Goal: Transaction & Acquisition: Purchase product/service

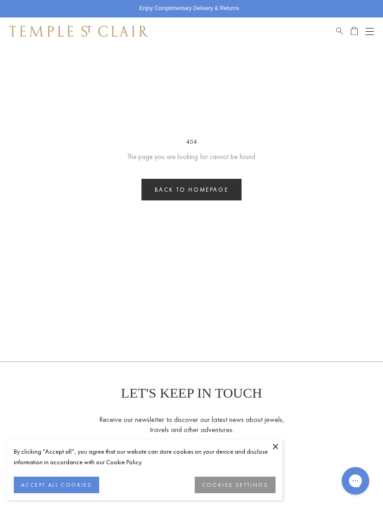
click at [224, 194] on link "Back to homepage" at bounding box center [192, 190] width 101 height 22
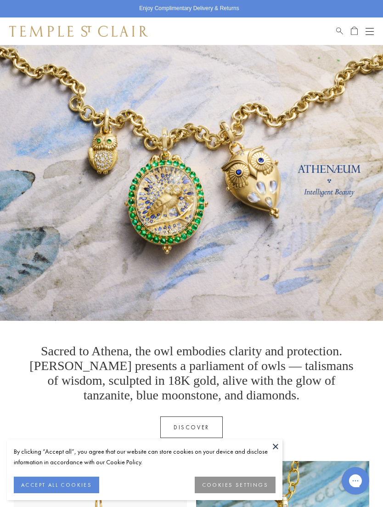
click at [82, 482] on button "ACCEPT ALL COOKIES" at bounding box center [56, 485] width 85 height 17
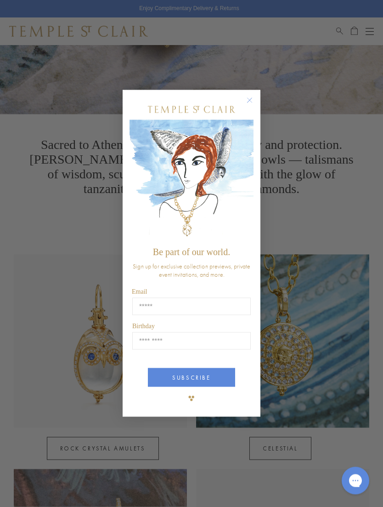
scroll to position [207, 0]
click at [249, 106] on circle "Close dialog" at bounding box center [249, 100] width 11 height 11
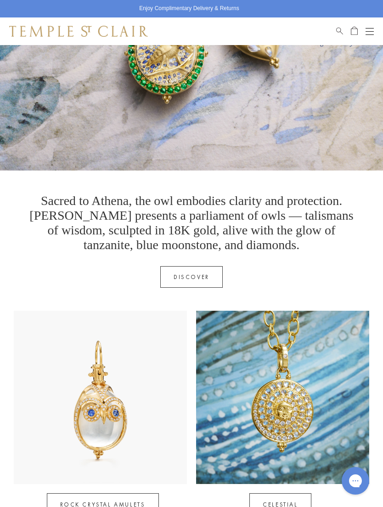
scroll to position [0, 0]
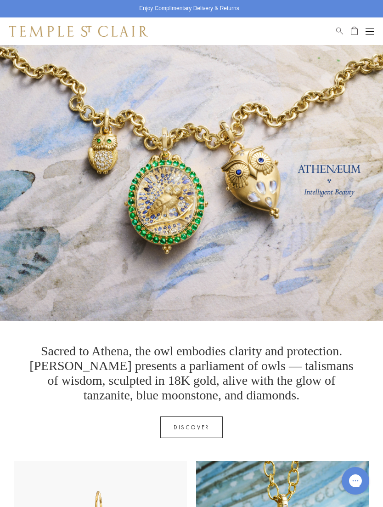
click at [371, 29] on button "Open navigation" at bounding box center [370, 31] width 8 height 11
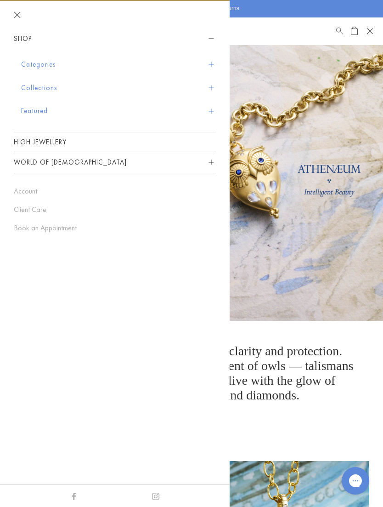
click at [212, 63] on span "Sidebar navigation" at bounding box center [211, 64] width 5 height 5
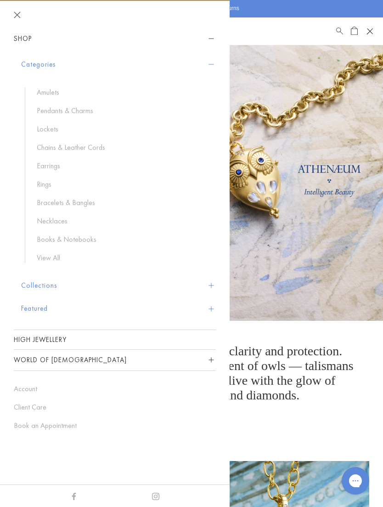
click at [60, 221] on link "Necklaces" at bounding box center [122, 221] width 170 height 10
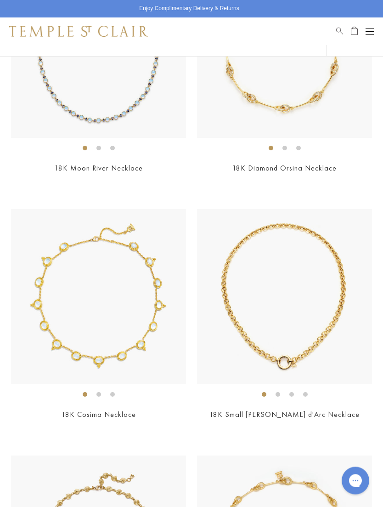
scroll to position [3891, 0]
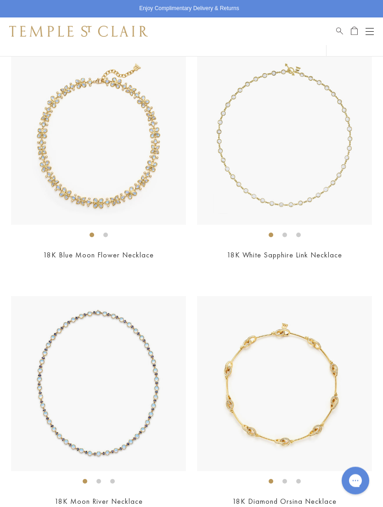
click at [373, 27] on button "Open navigation" at bounding box center [370, 31] width 8 height 11
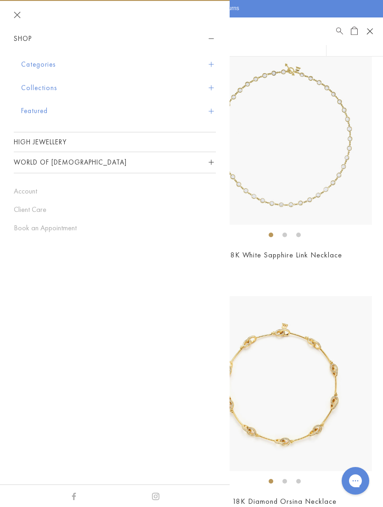
click at [207, 69] on button "Categories" at bounding box center [118, 64] width 195 height 23
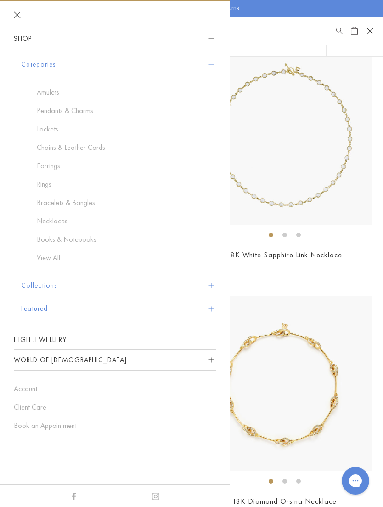
click at [89, 146] on link "Chains & Leather Cords" at bounding box center [122, 147] width 170 height 10
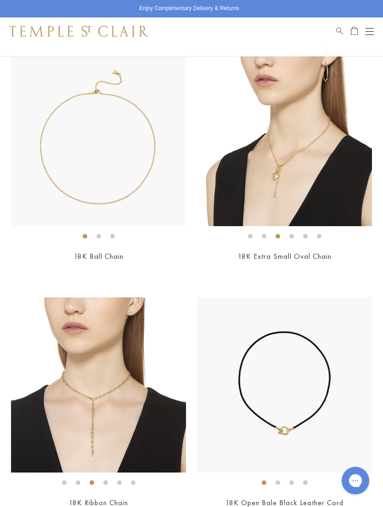
scroll to position [1587, 0]
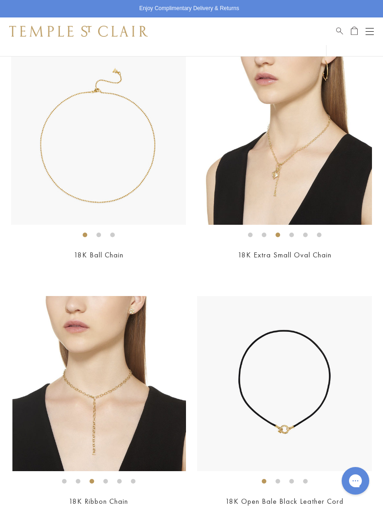
click at [119, 373] on img at bounding box center [99, 383] width 175 height 175
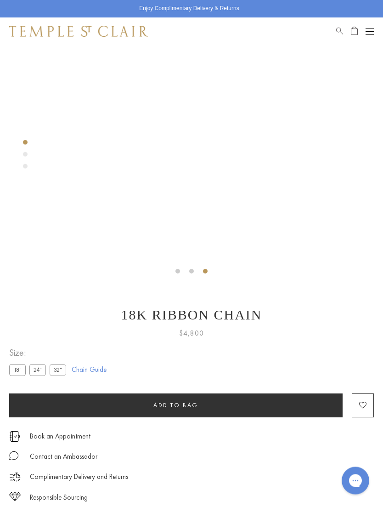
scroll to position [139, 0]
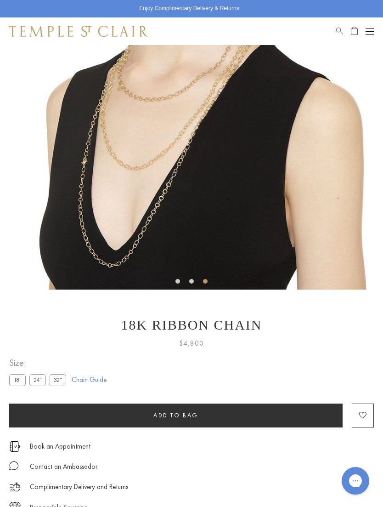
click at [373, 30] on button "Open navigation" at bounding box center [370, 31] width 8 height 11
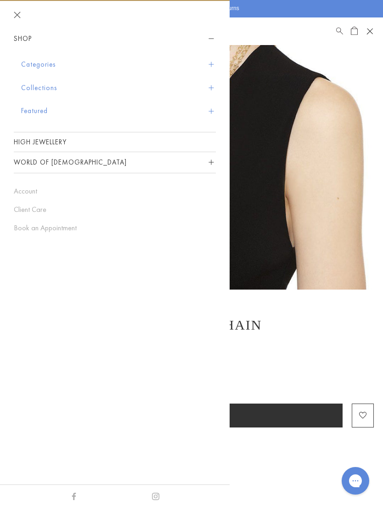
click at [215, 60] on button "Categories" at bounding box center [118, 64] width 195 height 23
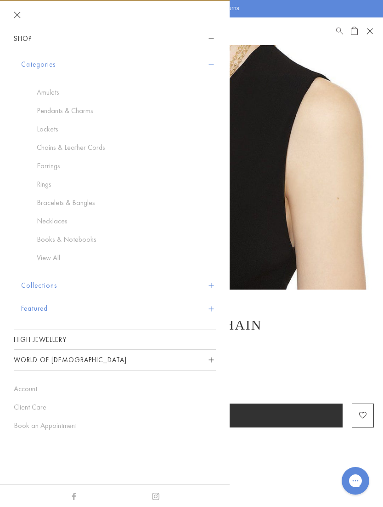
click at [83, 112] on link "Pendants & Charms" at bounding box center [122, 111] width 170 height 10
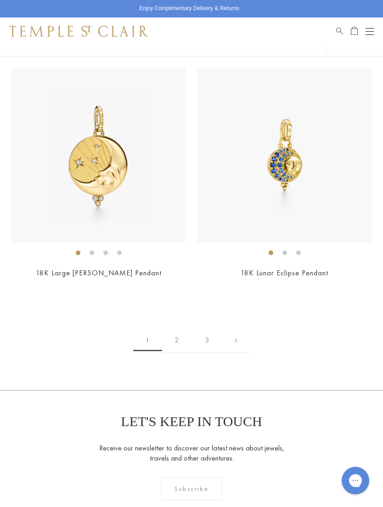
scroll to position [7726, 0]
click at [179, 328] on link "2" at bounding box center [177, 340] width 30 height 25
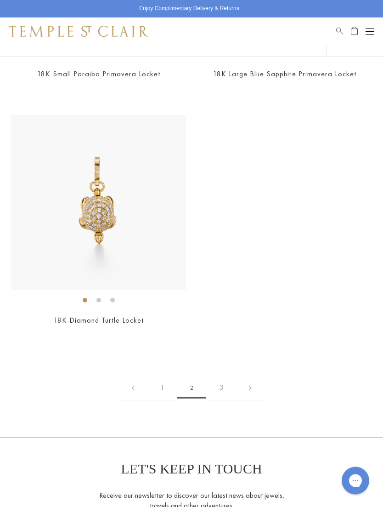
scroll to position [6940, 0]
click at [223, 377] on link "3" at bounding box center [221, 387] width 30 height 25
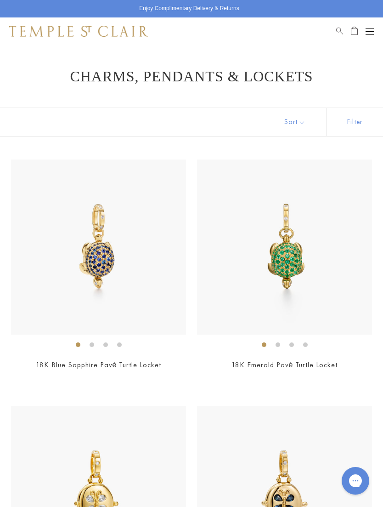
click at [370, 32] on button "Open navigation" at bounding box center [370, 31] width 8 height 11
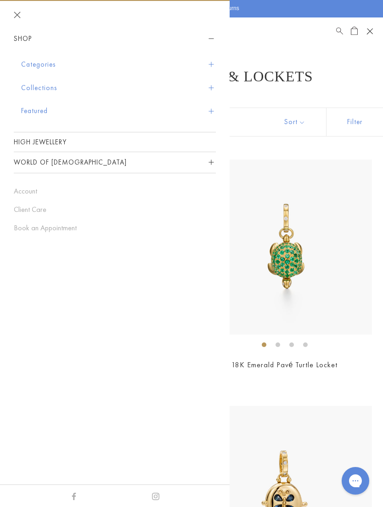
click at [49, 64] on button "Categories" at bounding box center [118, 64] width 195 height 23
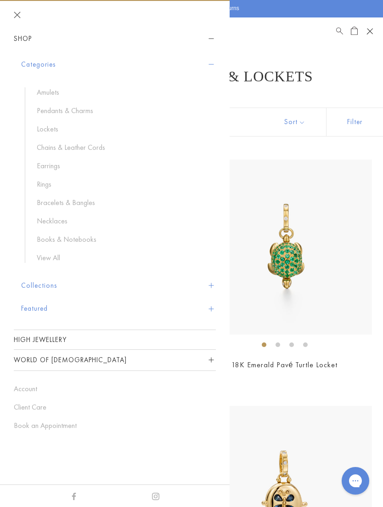
click at [58, 92] on link "Amulets" at bounding box center [122, 92] width 170 height 10
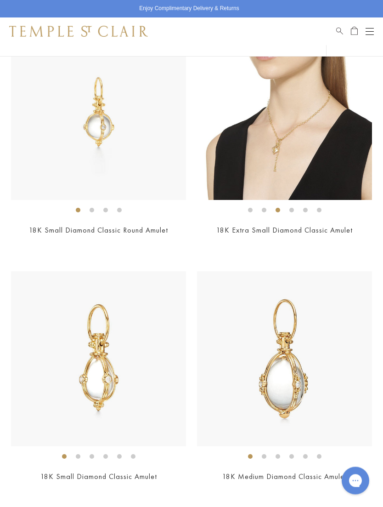
scroll to position [2942, 0]
click at [141, 393] on img at bounding box center [98, 358] width 175 height 175
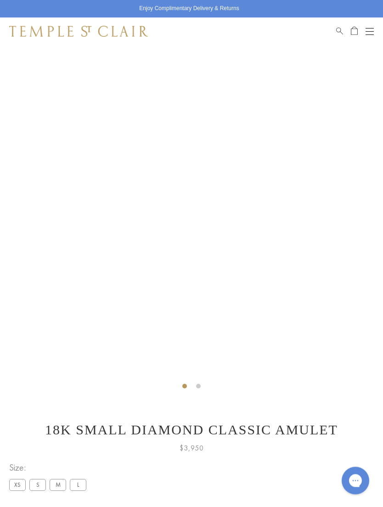
scroll to position [45, 0]
